Goal: Communication & Community: Answer question/provide support

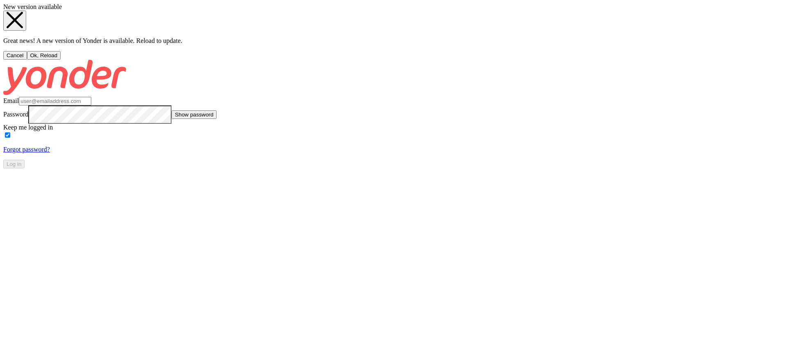
type input "[PERSON_NAME][EMAIL_ADDRESS][DOMAIN_NAME]"
click at [61, 60] on button "Ok, Reload" at bounding box center [44, 55] width 34 height 9
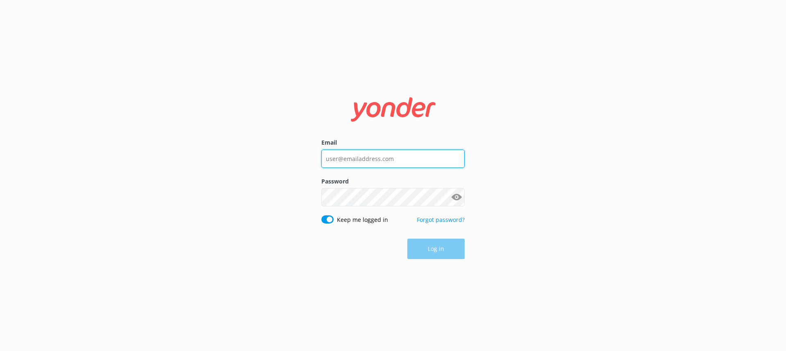
type input "[PERSON_NAME][EMAIL_ADDRESS][DOMAIN_NAME]"
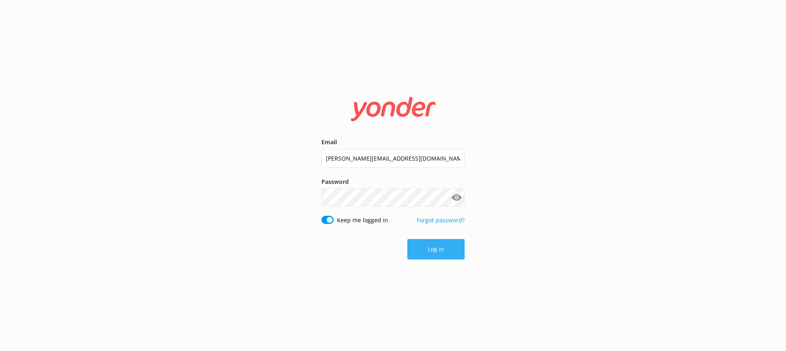
click at [434, 251] on div "Log in" at bounding box center [392, 249] width 143 height 20
click at [432, 250] on button "Log in" at bounding box center [435, 249] width 57 height 20
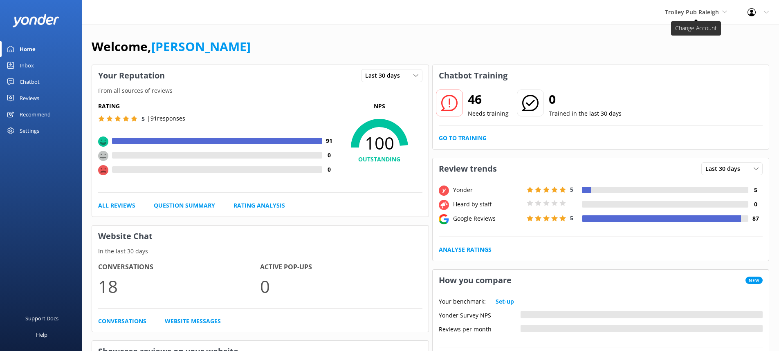
click at [700, 13] on span "Trolley Pub Raleigh" at bounding box center [692, 12] width 54 height 8
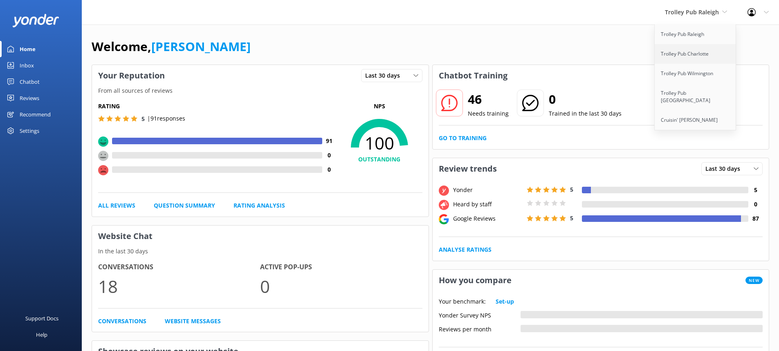
click at [691, 52] on link "Trolley Pub Charlotte" at bounding box center [696, 54] width 82 height 20
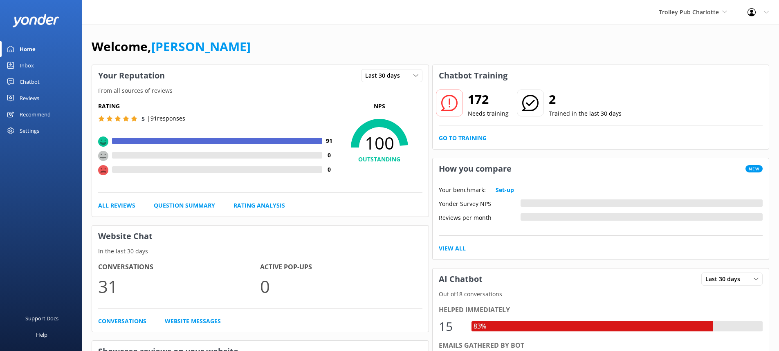
click at [29, 66] on div "Inbox" at bounding box center [27, 65] width 14 height 16
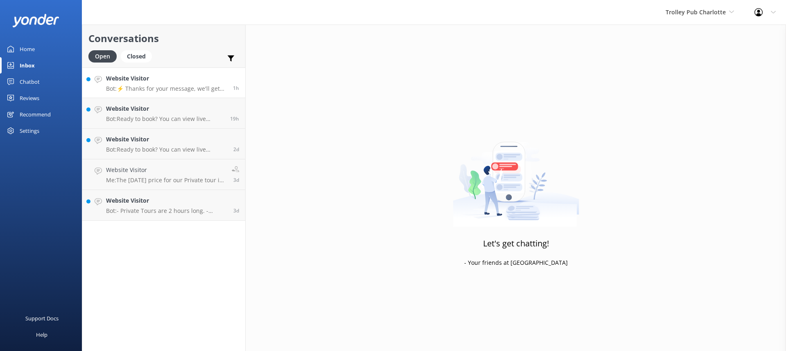
click at [164, 90] on p "Bot: ⚡ Thanks for your message, we'll get back to you as soon as we can. You're…" at bounding box center [166, 88] width 121 height 7
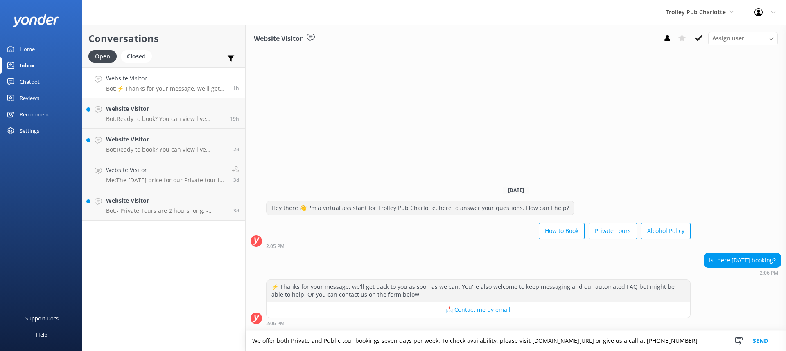
type textarea "We offer both Private and Public tour bookings seven days per week. To check av…"
click at [758, 339] on button "Send" at bounding box center [760, 341] width 31 height 20
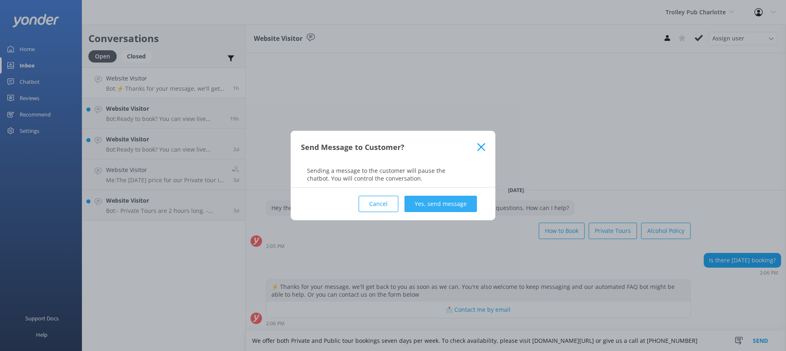
click at [435, 200] on button "Yes, send message" at bounding box center [440, 204] width 72 height 16
